Goal: Task Accomplishment & Management: Use online tool/utility

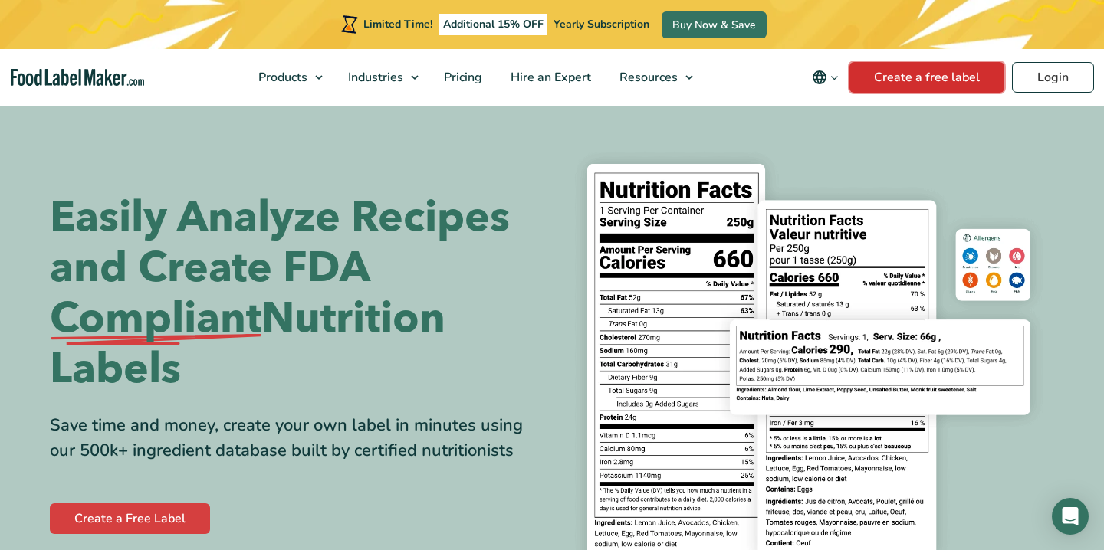
click at [938, 67] on link "Create a free label" at bounding box center [926, 77] width 155 height 31
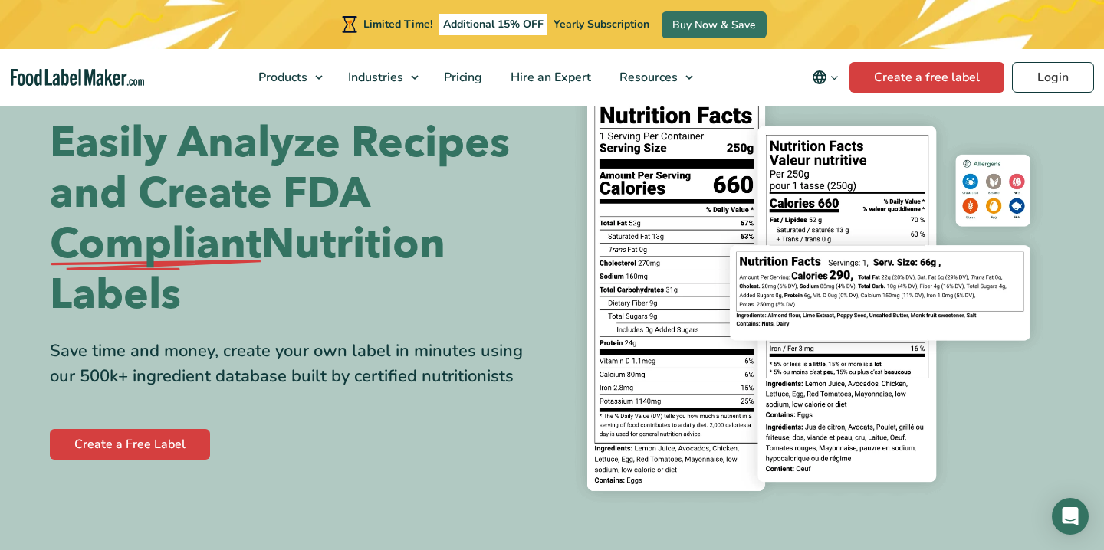
scroll to position [76, 0]
